Goal: Find specific page/section: Find specific page/section

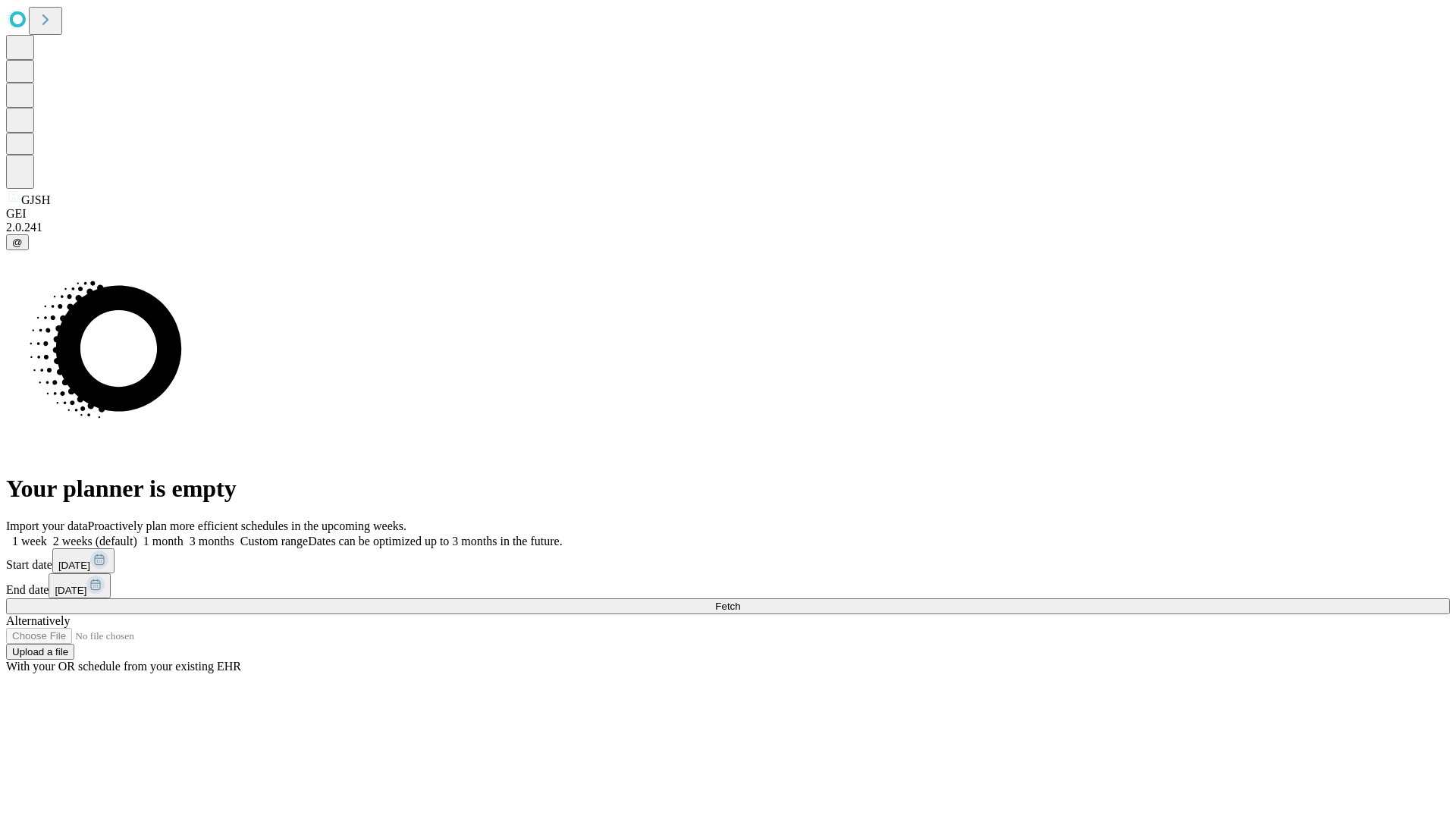
click at [740, 600] on span "Fetch" at bounding box center [728, 606] width 25 height 12
